Goal: Task Accomplishment & Management: Manage account settings

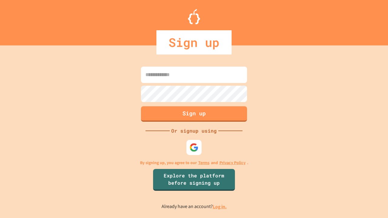
click at [220, 207] on link "Log in." at bounding box center [220, 207] width 14 height 6
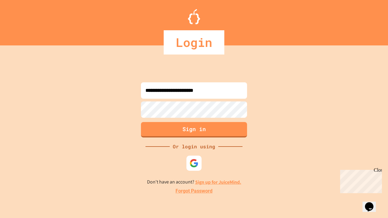
type input "**********"
